Goal: Transaction & Acquisition: Purchase product/service

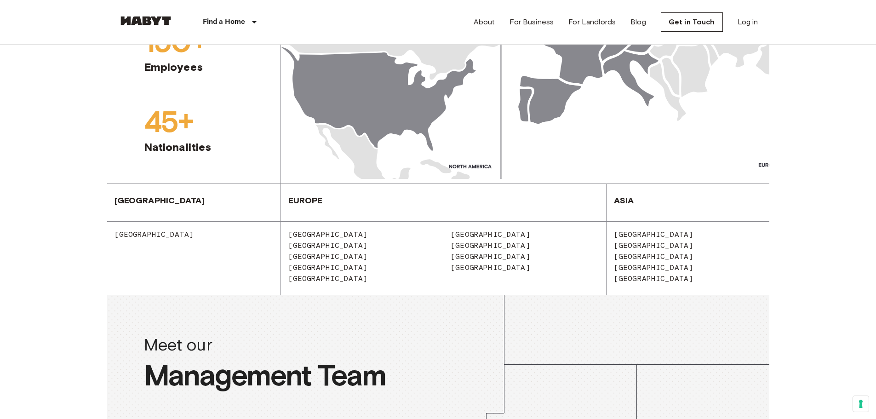
scroll to position [1104, 0]
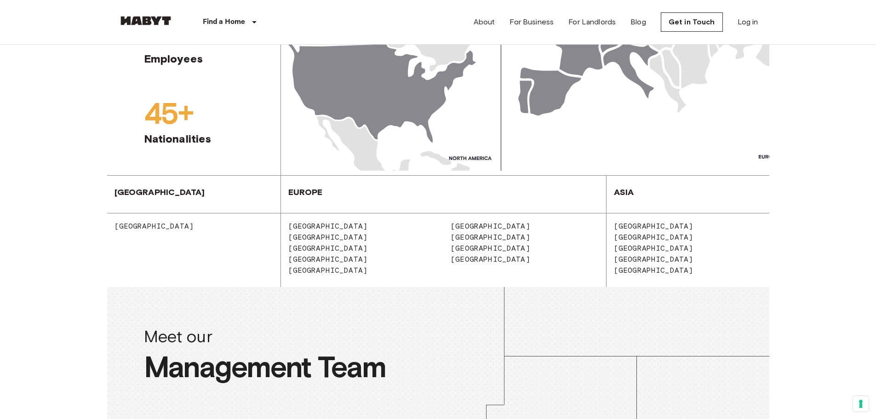
click at [458, 259] on span "[GEOGRAPHIC_DATA]" at bounding box center [487, 259] width 87 height 9
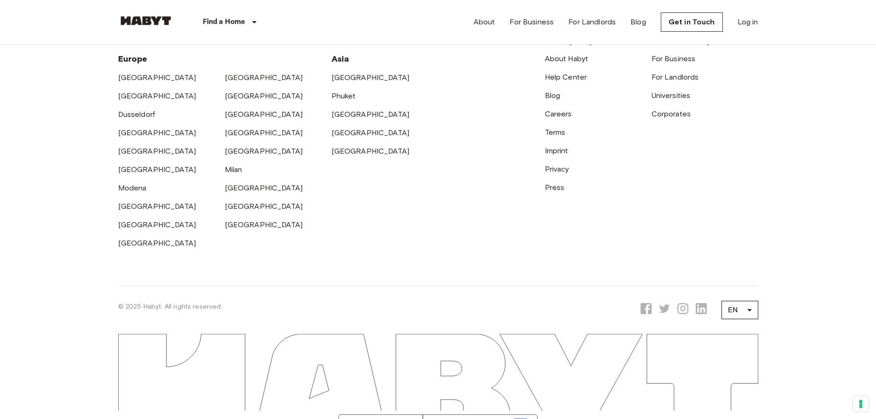
scroll to position [3006, 0]
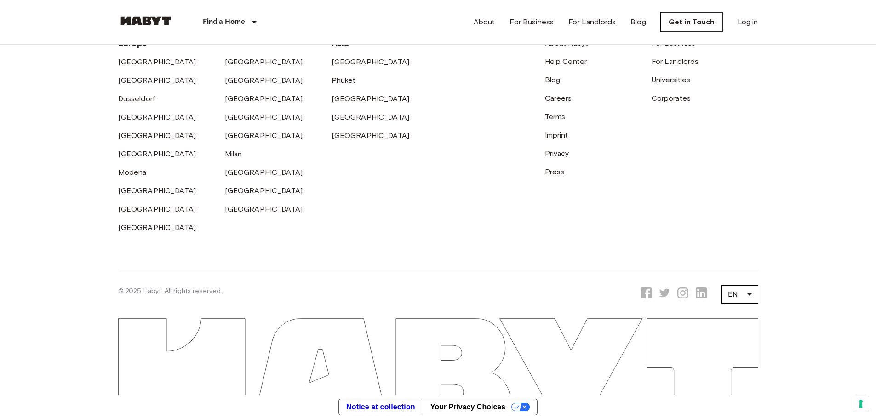
click at [676, 22] on link "Get in Touch" at bounding box center [692, 21] width 62 height 19
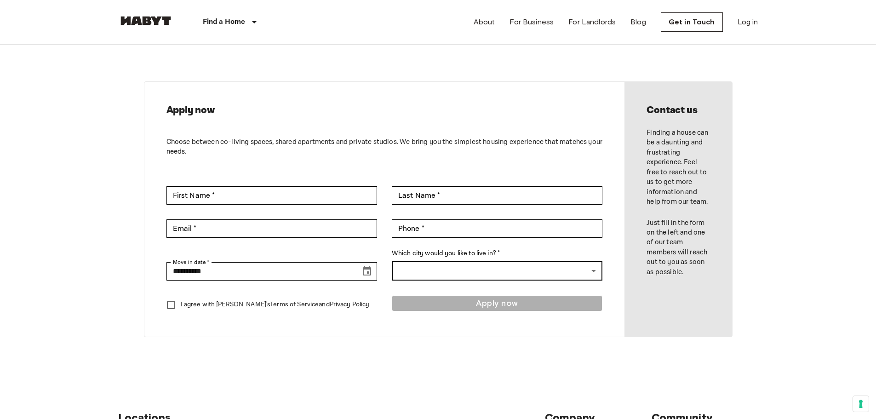
click at [517, 270] on body "**********" at bounding box center [438, 406] width 876 height 813
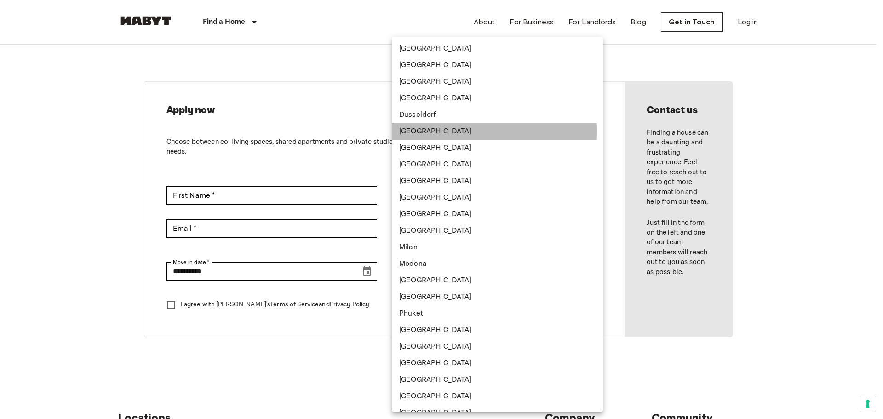
click at [429, 131] on li "[GEOGRAPHIC_DATA]" at bounding box center [497, 131] width 211 height 17
type input "*********"
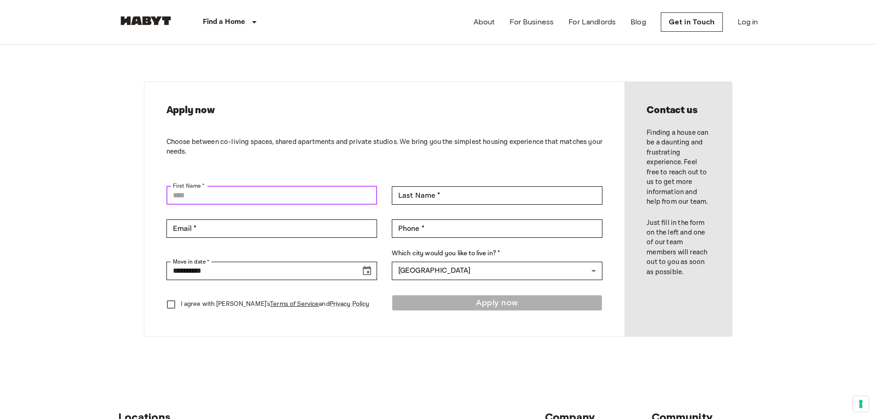
click at [248, 192] on input "First Name *" at bounding box center [272, 195] width 211 height 18
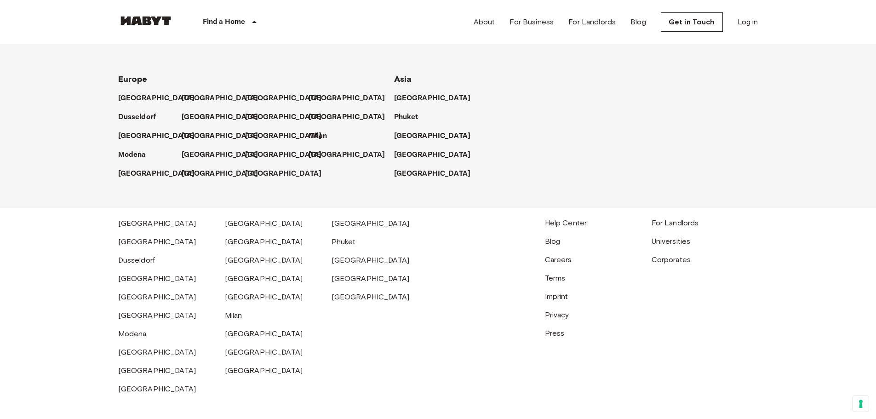
scroll to position [2822, 0]
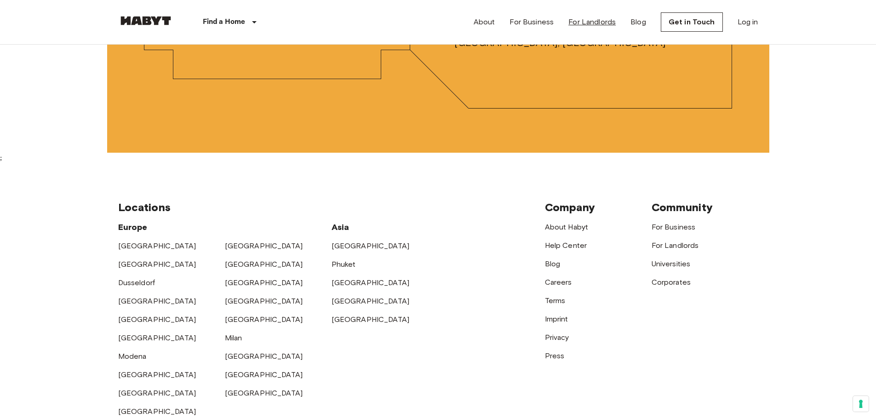
click at [599, 20] on link "For Landlords" at bounding box center [592, 22] width 47 height 11
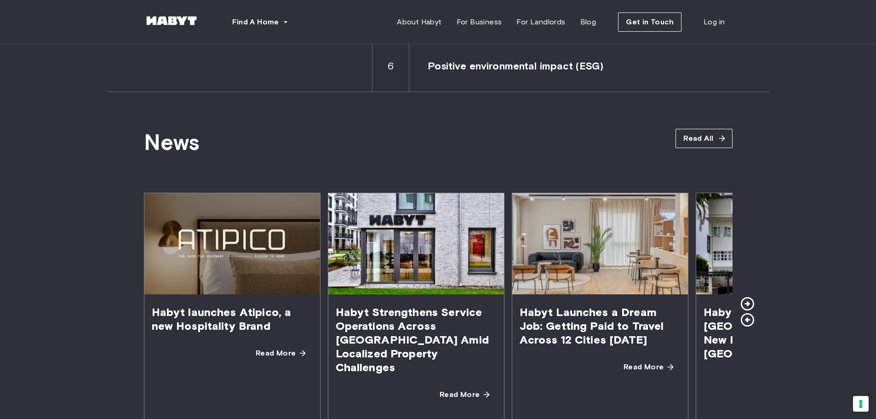
scroll to position [1564, 0]
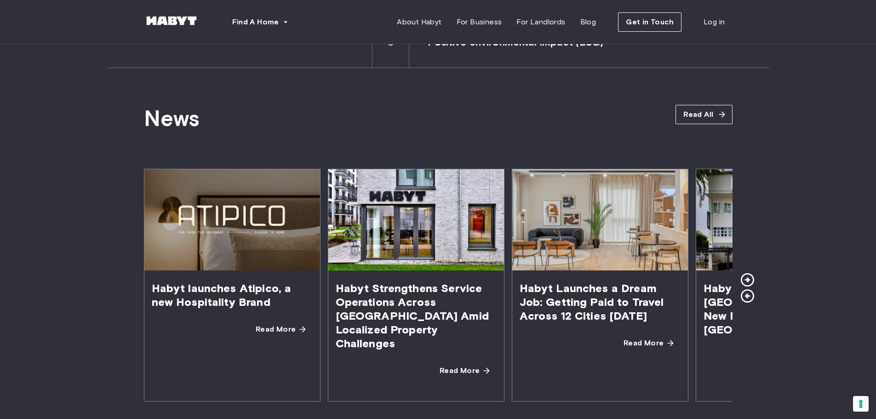
click at [742, 272] on icon at bounding box center [748, 280] width 16 height 16
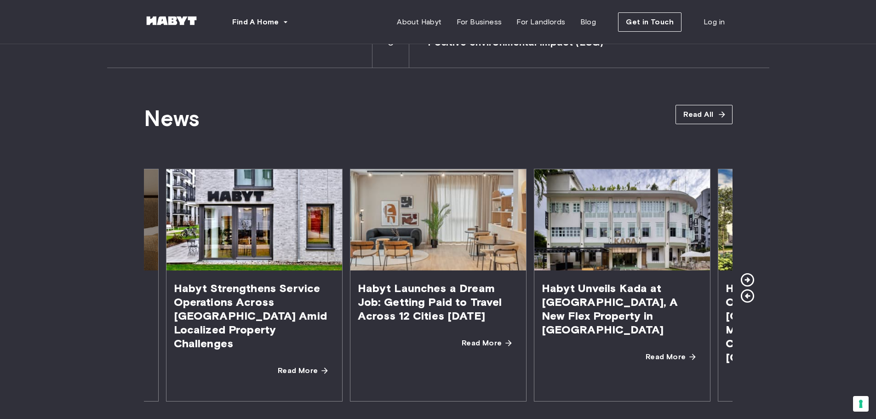
click at [742, 272] on icon at bounding box center [748, 280] width 16 height 16
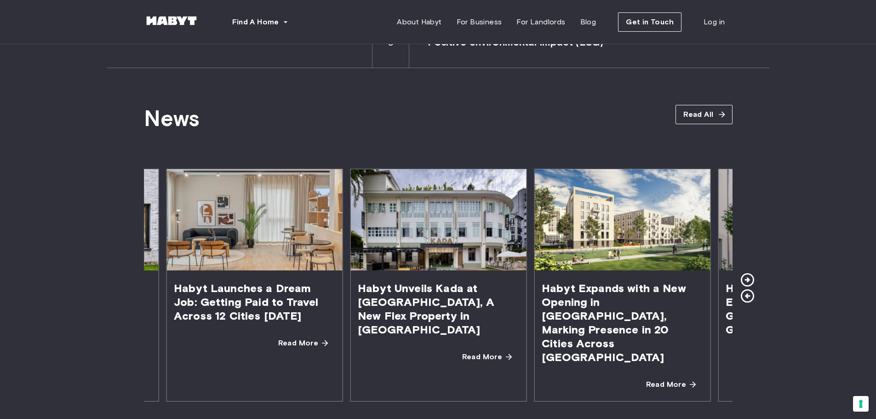
click at [742, 272] on icon at bounding box center [748, 280] width 16 height 16
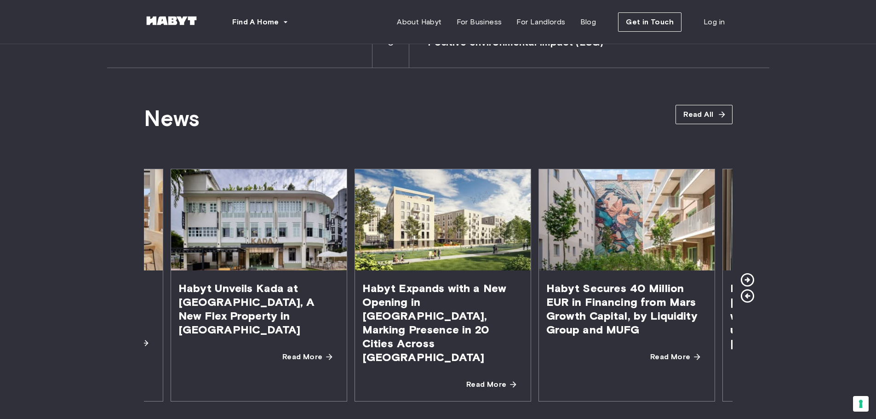
click at [742, 272] on icon at bounding box center [748, 280] width 16 height 16
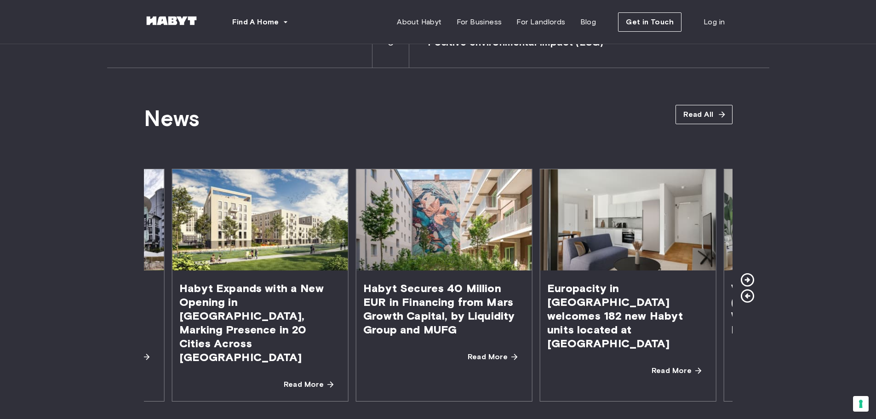
click at [742, 272] on icon at bounding box center [748, 280] width 16 height 16
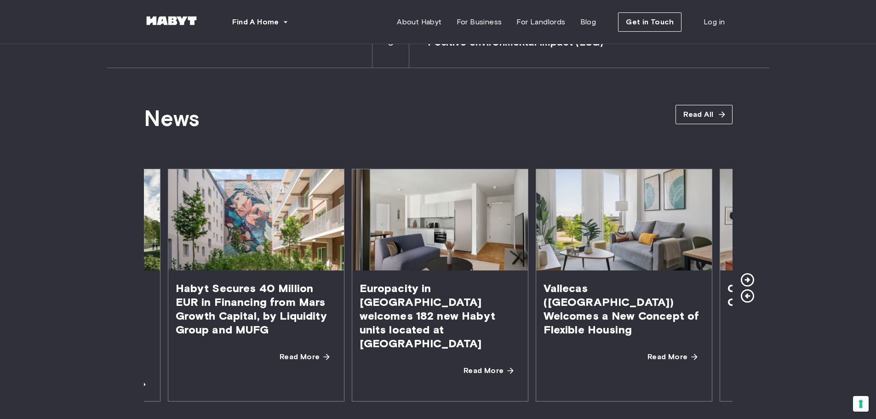
click at [742, 272] on icon at bounding box center [748, 280] width 16 height 16
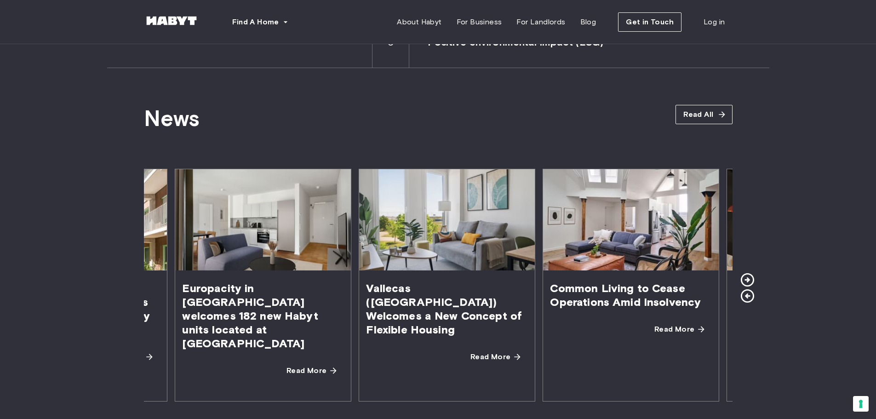
click at [742, 272] on icon at bounding box center [748, 280] width 16 height 16
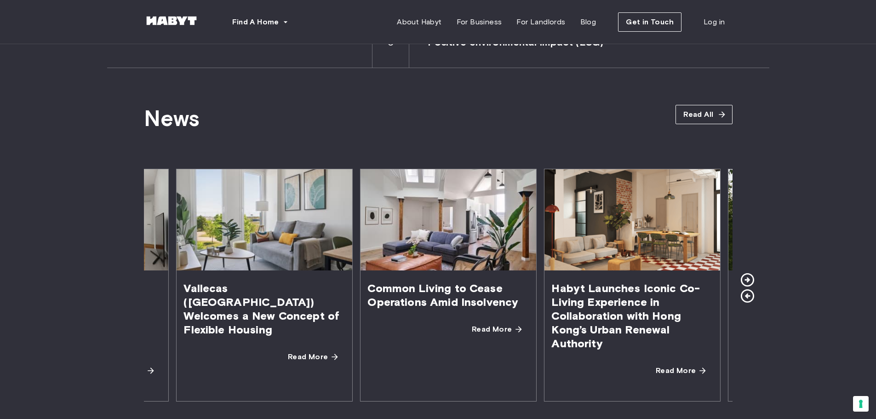
click at [742, 272] on icon at bounding box center [748, 280] width 16 height 16
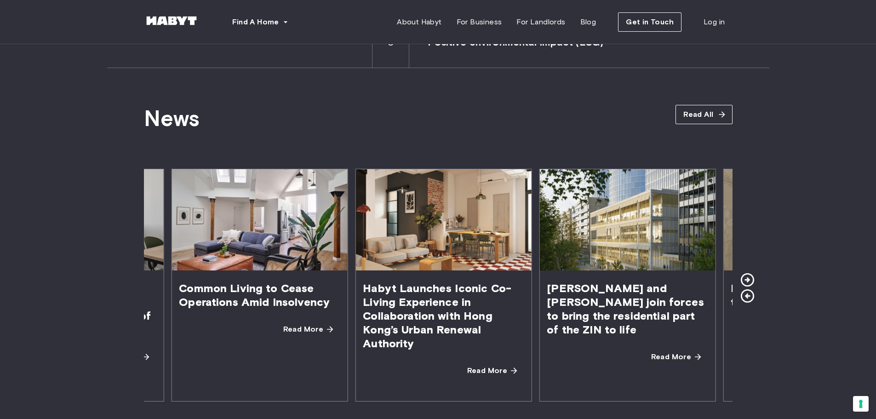
click at [742, 272] on icon at bounding box center [748, 280] width 16 height 16
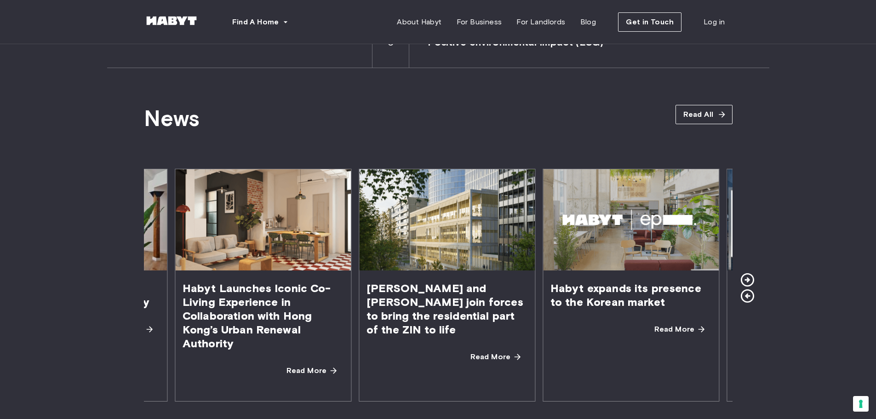
click at [742, 272] on icon at bounding box center [748, 280] width 16 height 16
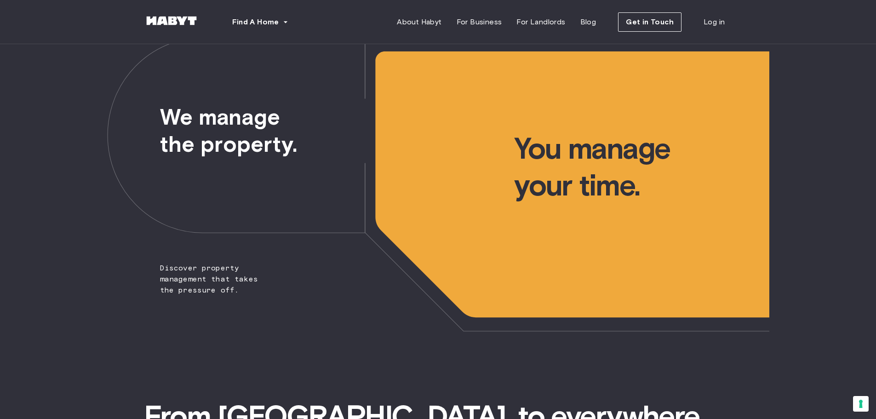
scroll to position [0, 0]
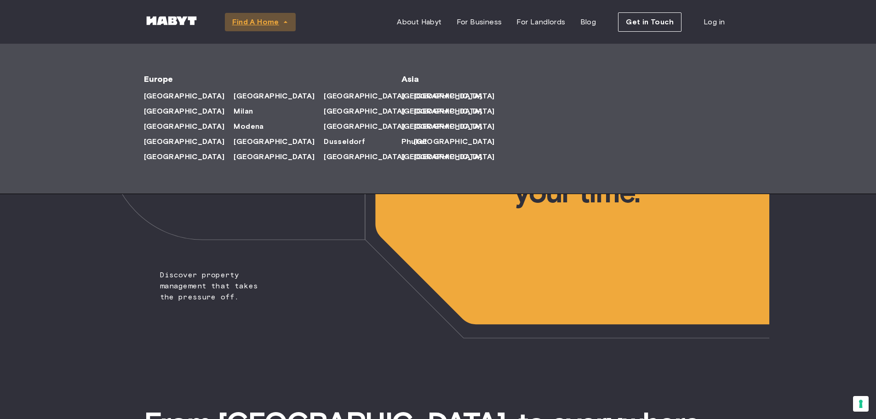
click at [272, 20] on span "Find A Home" at bounding box center [255, 22] width 47 height 11
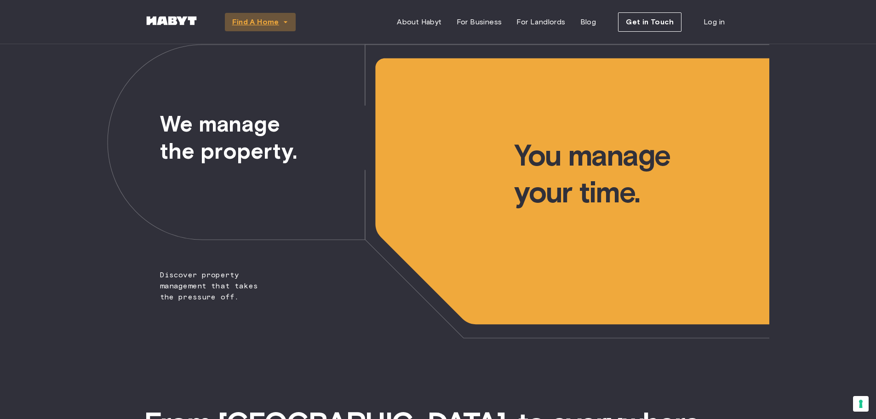
click at [287, 22] on icon "button" at bounding box center [285, 21] width 9 height 9
click at [418, 22] on span "About Habyt" at bounding box center [419, 22] width 45 height 11
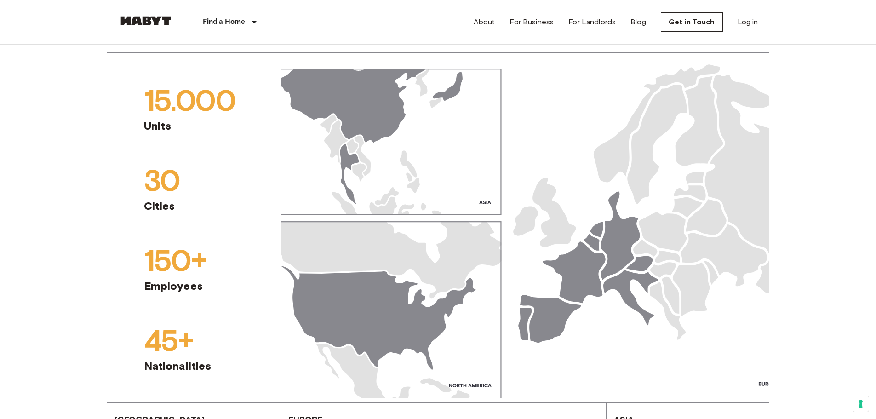
scroll to position [874, 0]
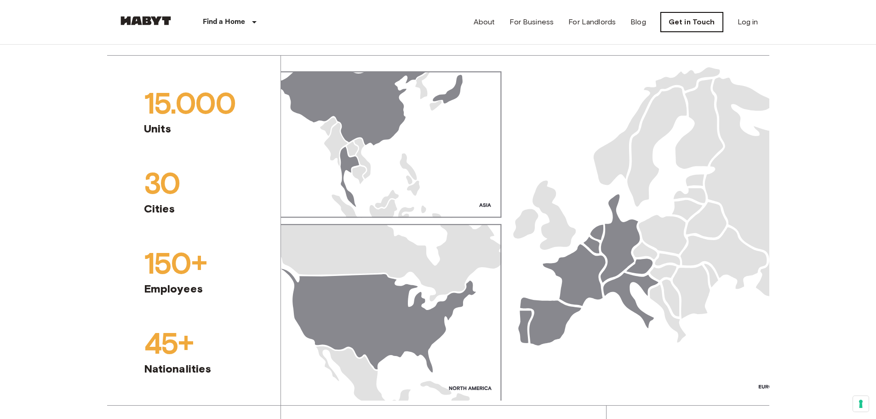
click at [688, 23] on link "Get in Touch" at bounding box center [692, 21] width 62 height 19
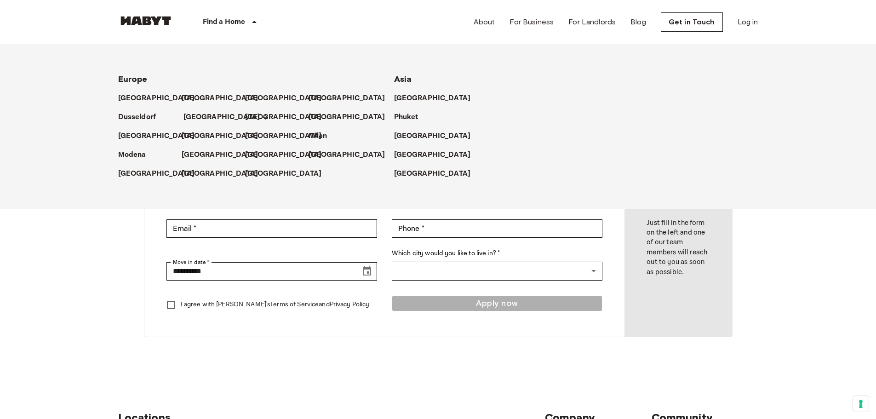
click at [198, 118] on p "[GEOGRAPHIC_DATA]" at bounding box center [222, 117] width 77 height 11
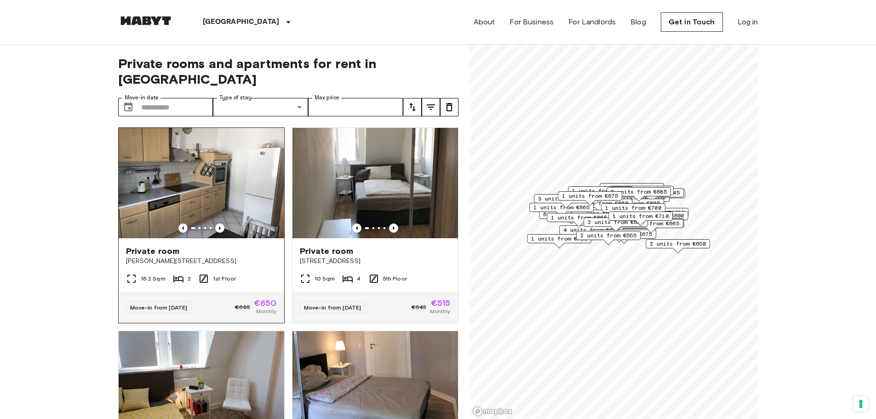
click at [191, 156] on img at bounding box center [202, 183] width 166 height 110
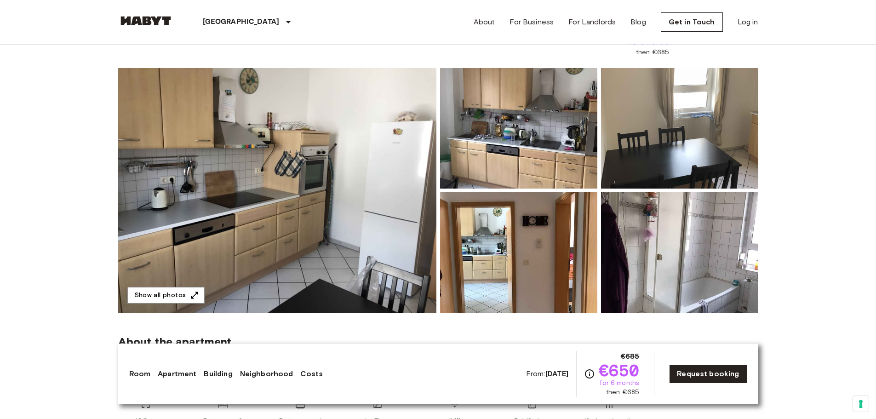
scroll to position [46, 0]
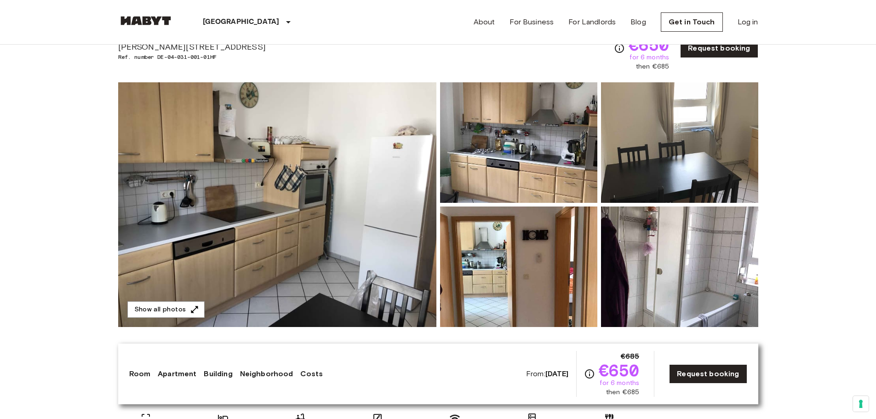
click at [273, 223] on img at bounding box center [277, 204] width 318 height 245
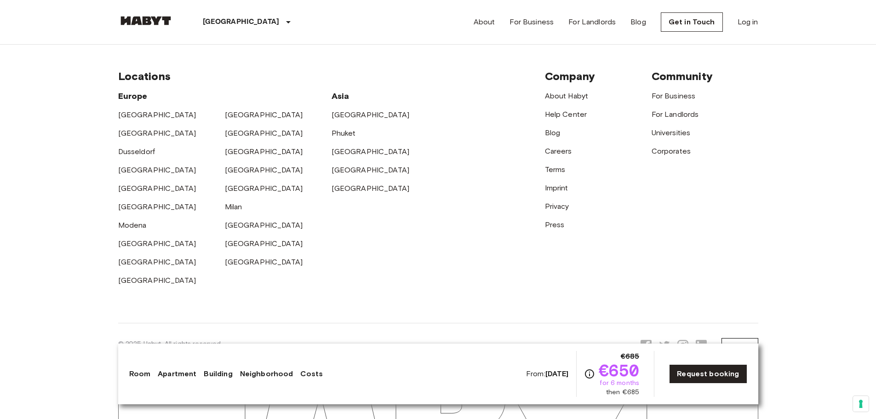
scroll to position [2017, 0]
